Goal: Task Accomplishment & Management: Manage account settings

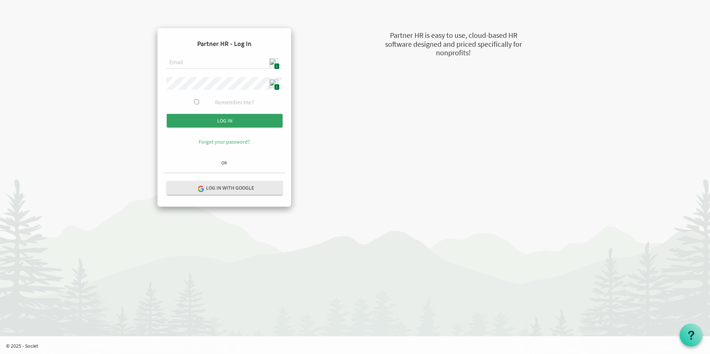
type input "admin@stepind.org"
click at [235, 125] on input "Log in" at bounding box center [225, 120] width 116 height 13
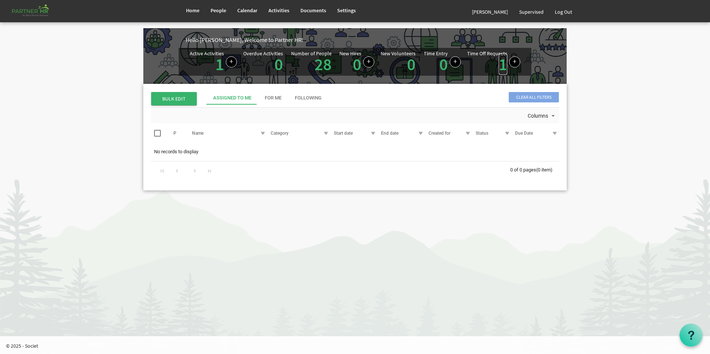
click at [503, 66] on link "1" at bounding box center [503, 64] width 9 height 21
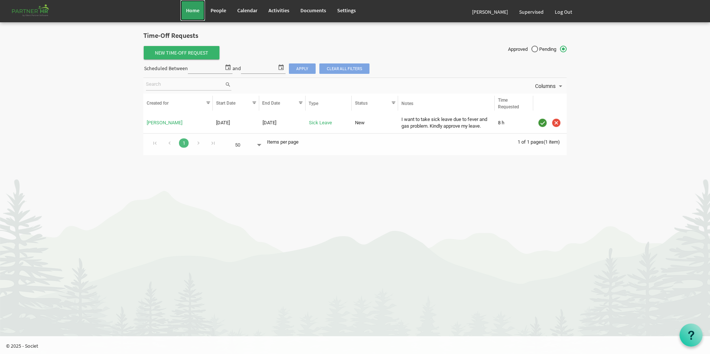
click at [198, 11] on span "Home" at bounding box center [192, 10] width 13 height 7
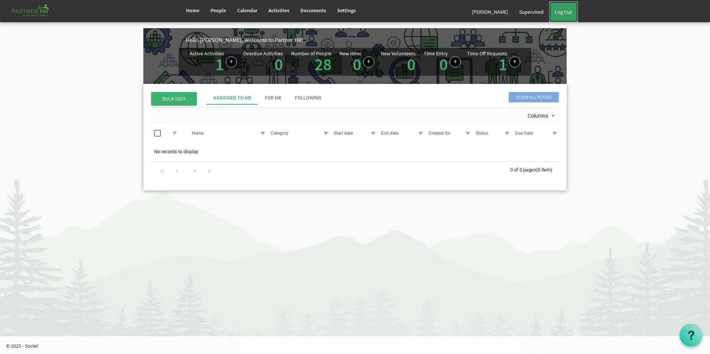
click at [568, 14] on link "Log Out" at bounding box center [564, 11] width 29 height 21
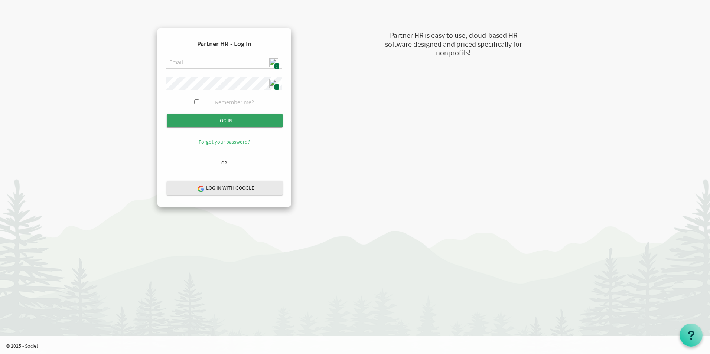
type input "[EMAIL_ADDRESS][DOMAIN_NAME]"
click at [208, 116] on input "Log in" at bounding box center [225, 120] width 116 height 13
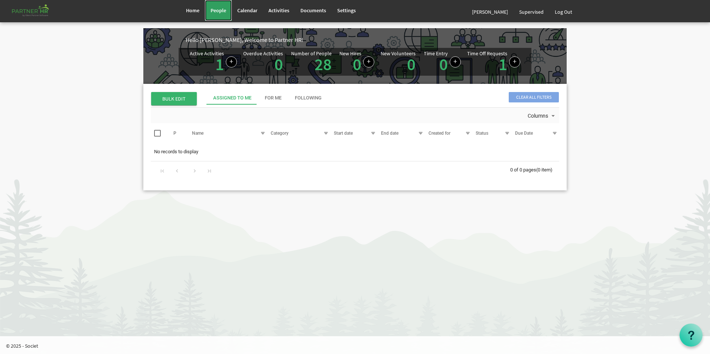
click at [223, 13] on span "People" at bounding box center [219, 10] width 16 height 7
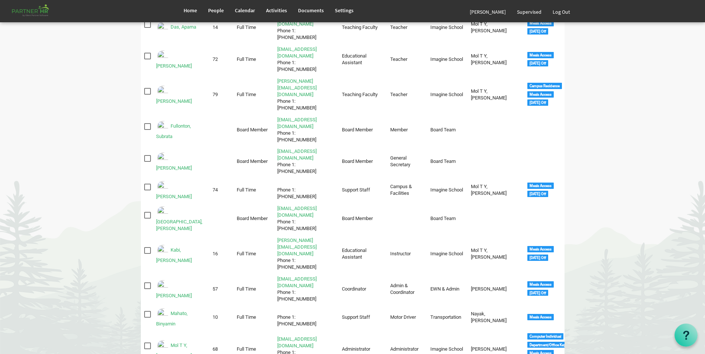
scroll to position [149, 0]
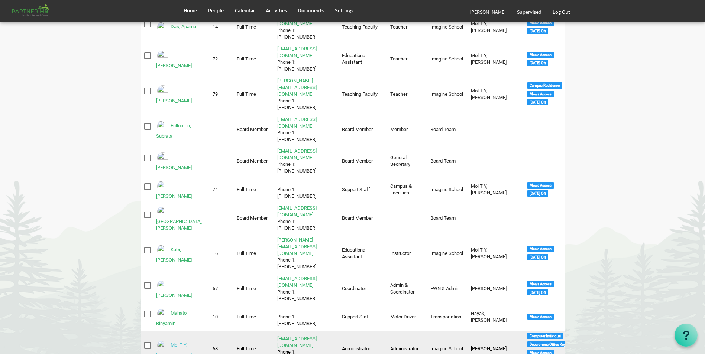
click at [186, 343] on link "Mol T Y, Smitha" at bounding box center [174, 351] width 36 height 16
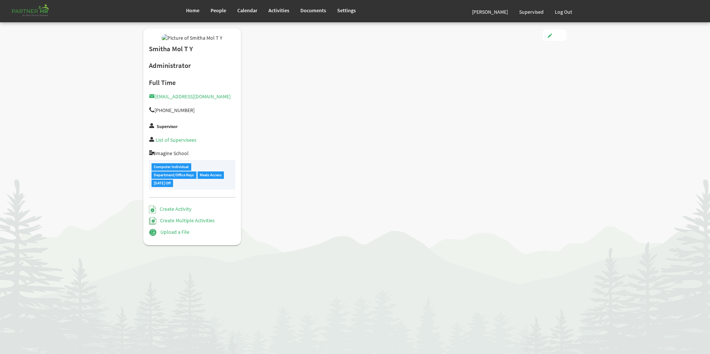
type input "Full Time"
type input "Administrator"
type input "[PERSON_NAME] [PERSON_NAME]"
type input "[DATE]"
type input "[DEMOGRAPHIC_DATA]"
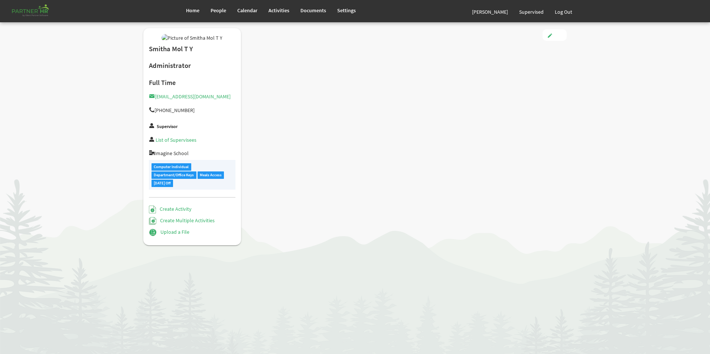
type input "3/21/1983"
checkbox input "true"
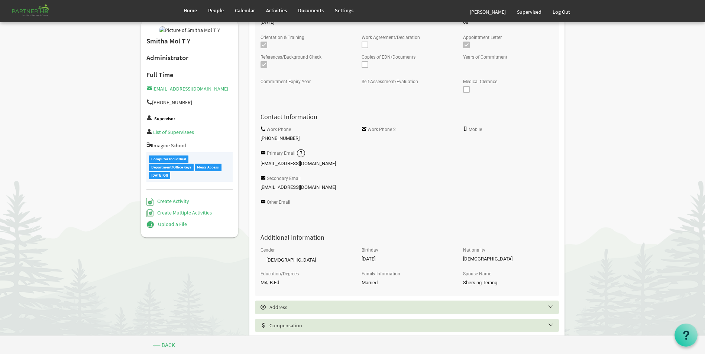
scroll to position [246, 0]
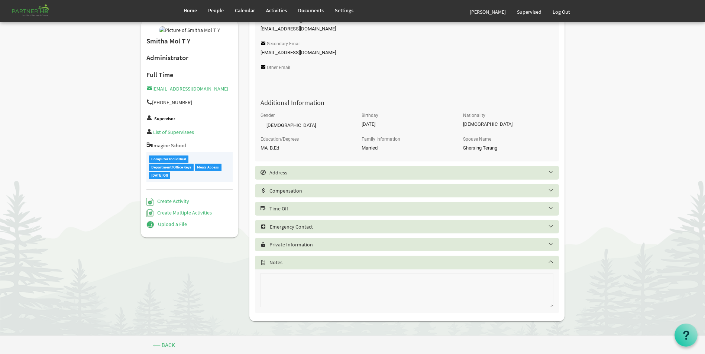
click at [295, 211] on h5 "Time Off" at bounding box center [412, 209] width 304 height 6
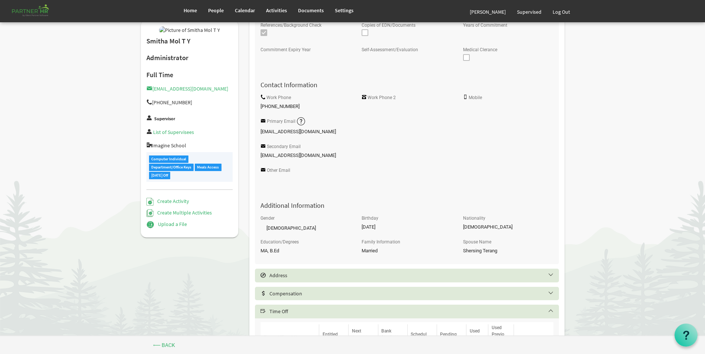
scroll to position [61, 0]
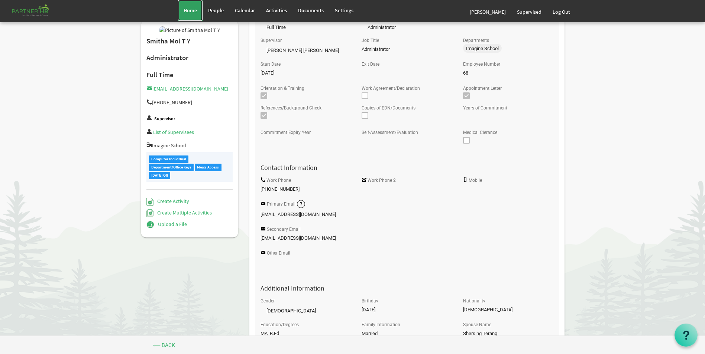
click at [192, 13] on span "Home" at bounding box center [190, 10] width 13 height 7
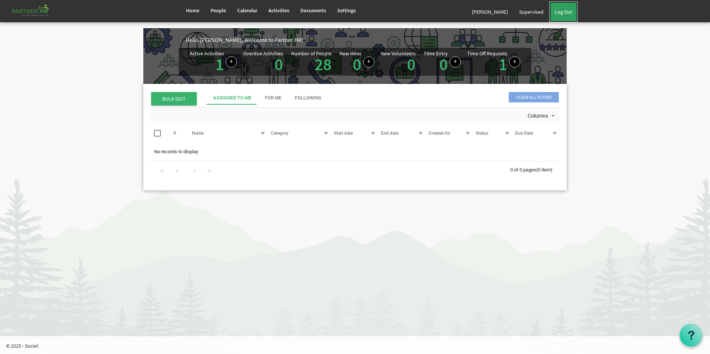
click at [561, 12] on link "Log Out" at bounding box center [564, 11] width 29 height 21
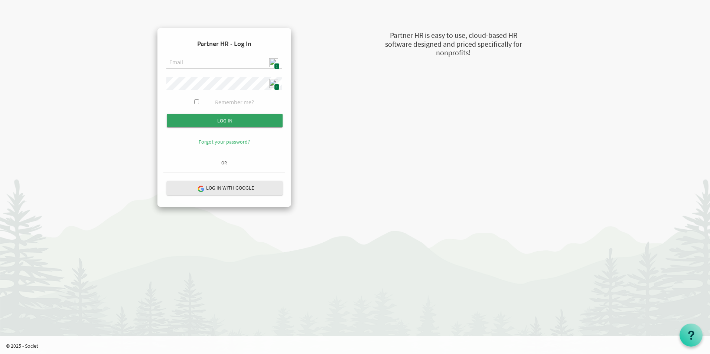
type input "[EMAIL_ADDRESS][DOMAIN_NAME]"
click at [244, 124] on input "Log in" at bounding box center [225, 120] width 116 height 13
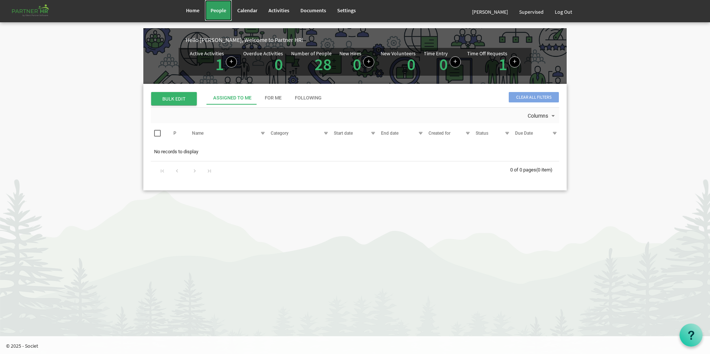
click at [218, 11] on span "People" at bounding box center [219, 10] width 16 height 7
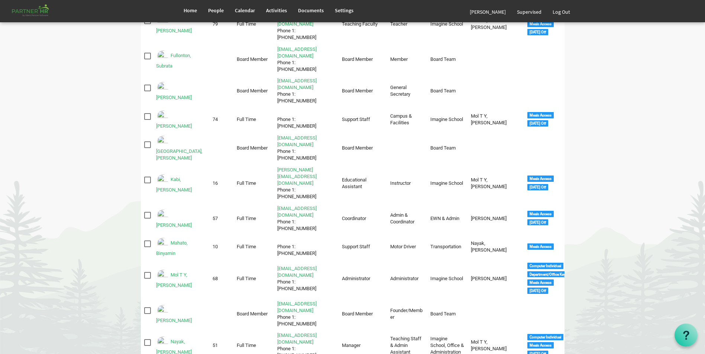
scroll to position [223, 0]
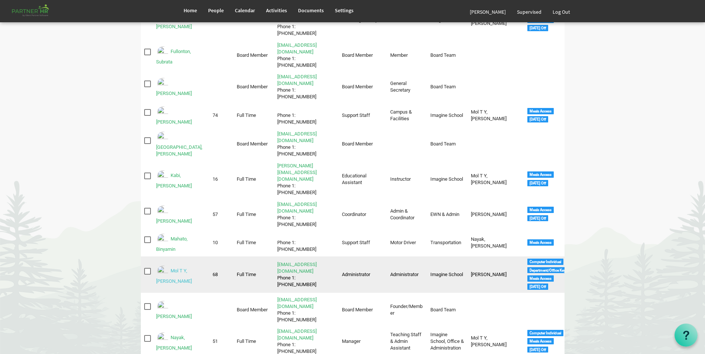
click at [192, 268] on link "Mol T Y, Smitha" at bounding box center [174, 276] width 36 height 16
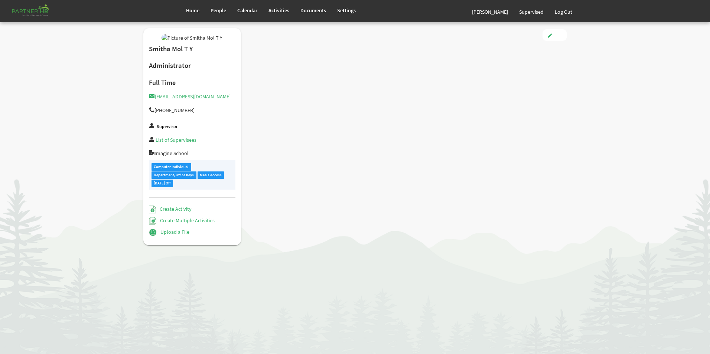
type input "Full Time"
type input "Administrator"
type input "[PERSON_NAME] [PERSON_NAME]"
type input "[DATE]"
type input "[DEMOGRAPHIC_DATA]"
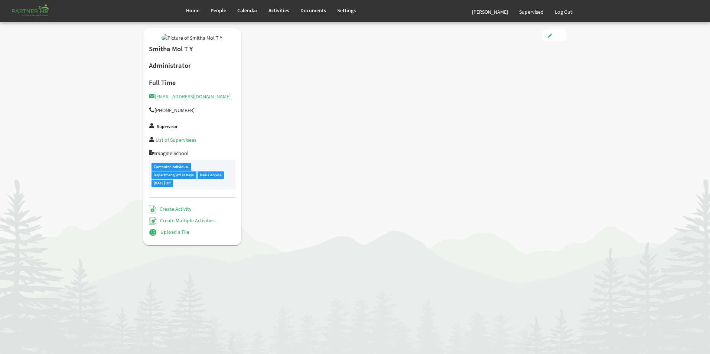
type input "[DATE]"
checkbox input "true"
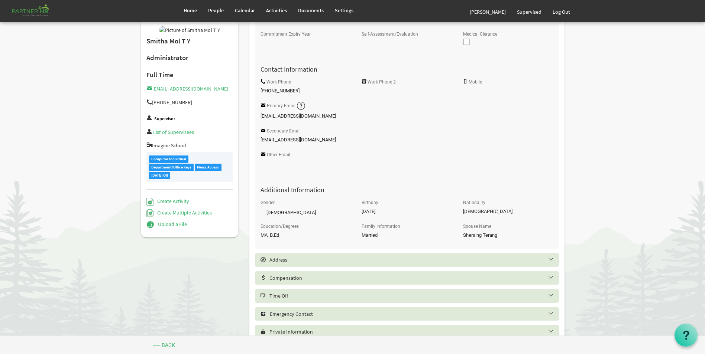
scroll to position [223, 0]
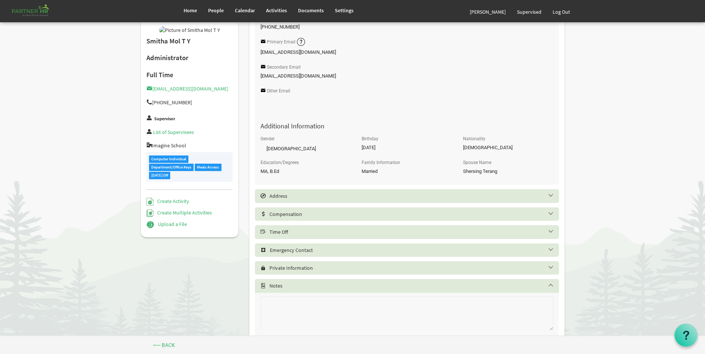
click at [323, 235] on h5 "Time Off" at bounding box center [412, 232] width 304 height 6
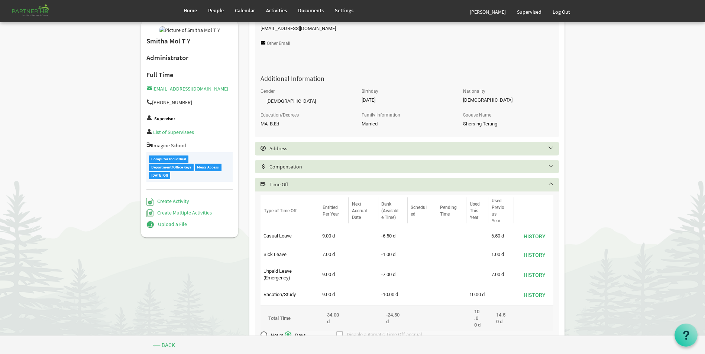
scroll to position [334, 0]
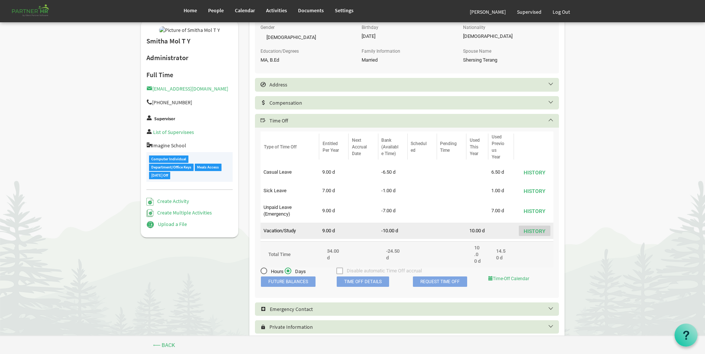
click at [539, 231] on button "History" at bounding box center [535, 231] width 32 height 10
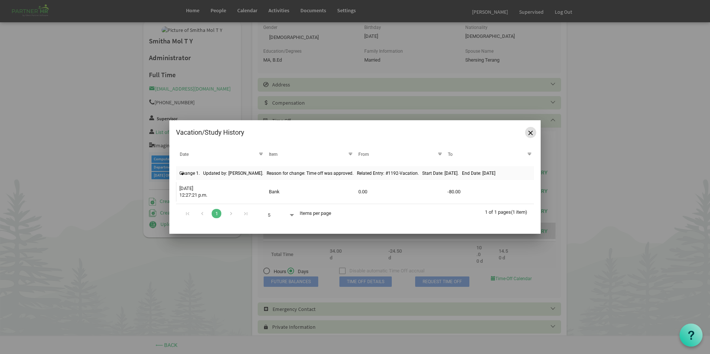
click at [531, 131] on span "Close" at bounding box center [531, 133] width 4 height 4
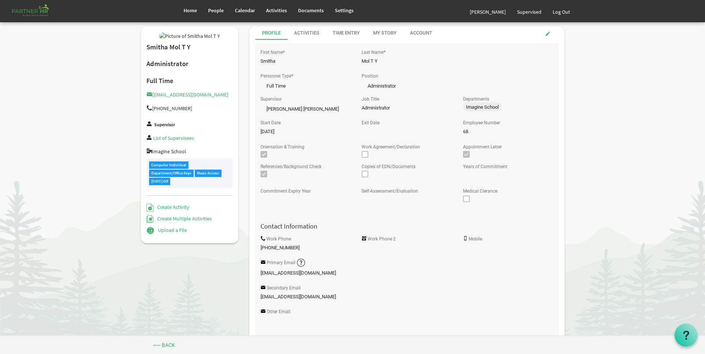
scroll to position [0, 0]
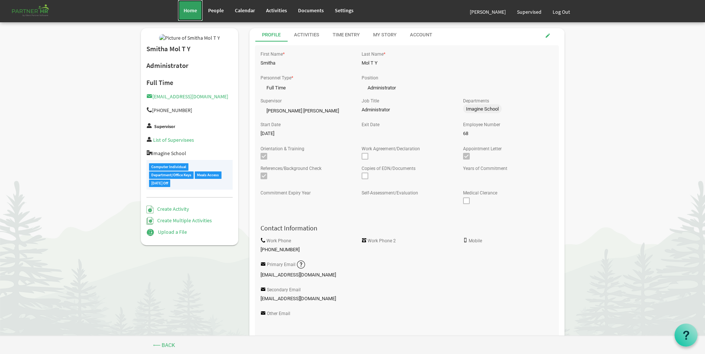
click at [180, 6] on link "Home" at bounding box center [190, 10] width 25 height 21
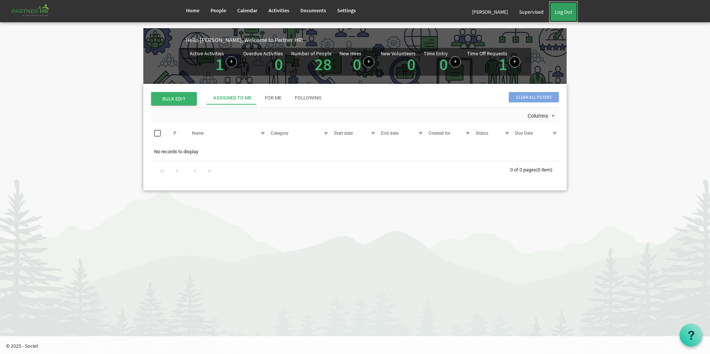
click at [571, 12] on link "Log Out" at bounding box center [564, 11] width 29 height 21
